Goal: Task Accomplishment & Management: Manage account settings

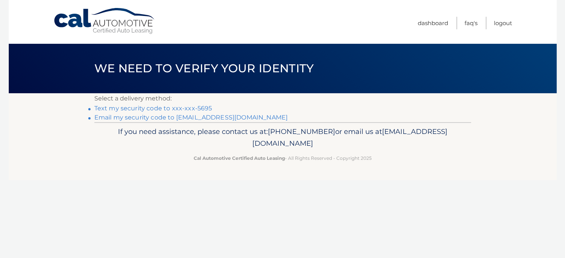
click at [190, 106] on link "Text my security code to xxx-xxx-5695" at bounding box center [153, 108] width 118 height 7
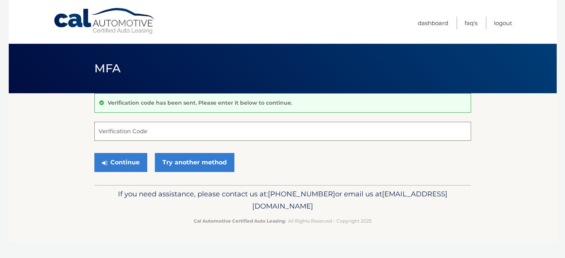
click at [186, 132] on input "Verification Code" at bounding box center [282, 131] width 377 height 19
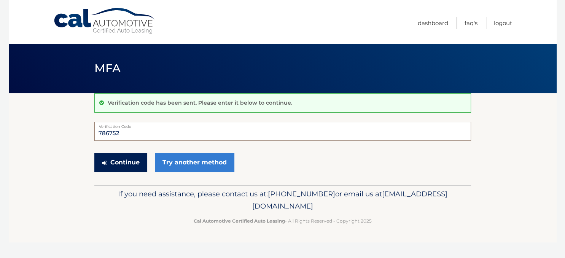
type input "786752"
click at [124, 164] on button "Continue" at bounding box center [120, 162] width 53 height 19
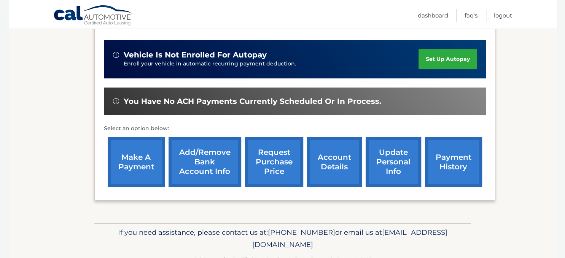
scroll to position [192, 0]
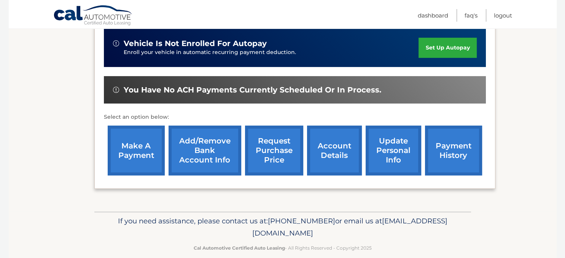
click at [125, 166] on link "make a payment" at bounding box center [136, 151] width 57 height 50
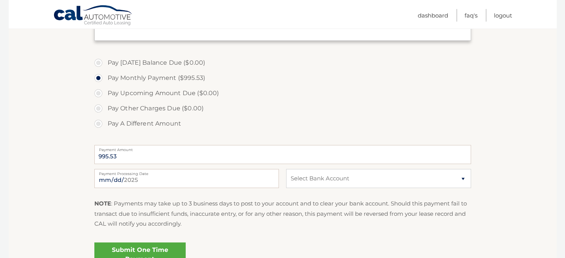
scroll to position [242, 0]
click at [286, 168] on select "Select Bank Account Checking JPMORGAN CHASE BANK, NA *****4674 Checking BANK OF…" at bounding box center [378, 177] width 185 height 19
select select "ZDEwNWY1NTgtODFiYi00NGNkLWI3M2EtZjgwY2RiNDU2NGVm"
click option "Checking BANK OF AMERICA, N.A. *****8895" at bounding box center [0, 0] width 0 height 0
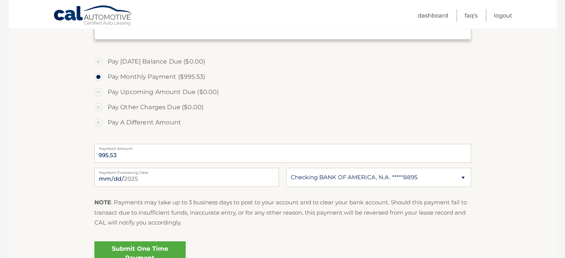
click at [162, 247] on link "Submit One Time Payment" at bounding box center [139, 253] width 91 height 24
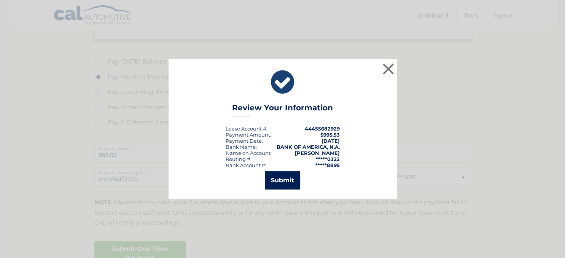
click at [284, 182] on button "Submit" at bounding box center [282, 180] width 35 height 18
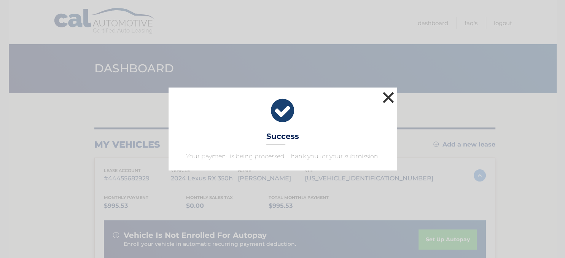
click at [395, 99] on button "×" at bounding box center [388, 97] width 15 height 15
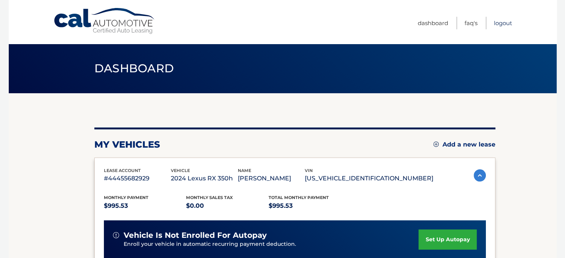
click at [506, 22] on link "Logout" at bounding box center [503, 23] width 18 height 13
